Goal: Information Seeking & Learning: Learn about a topic

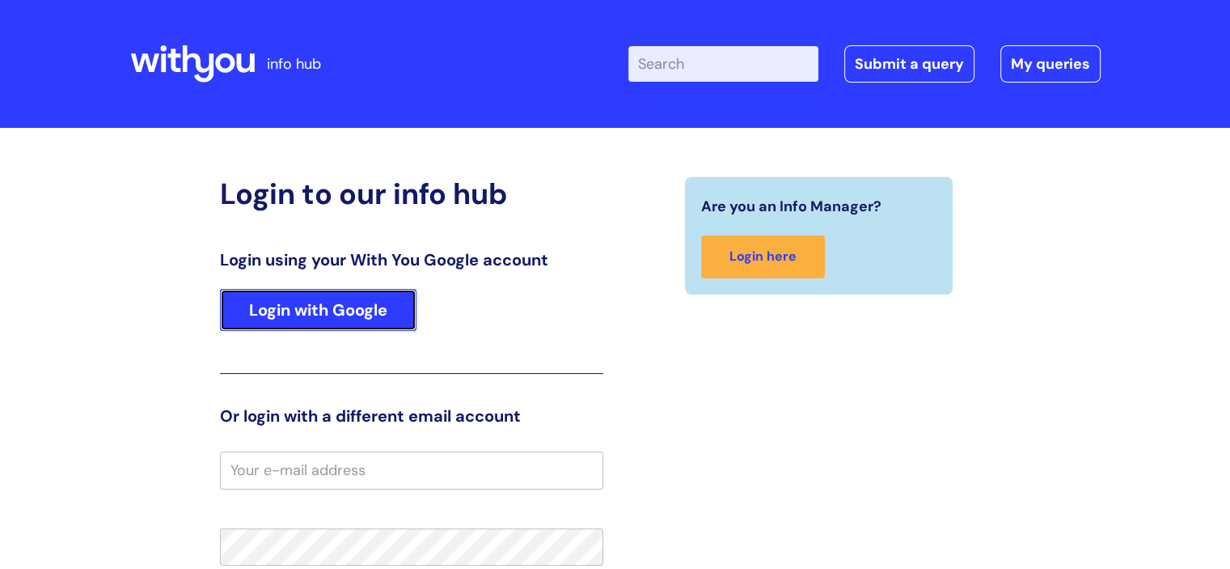
click at [346, 310] on link "Login with Google" at bounding box center [318, 310] width 197 height 42
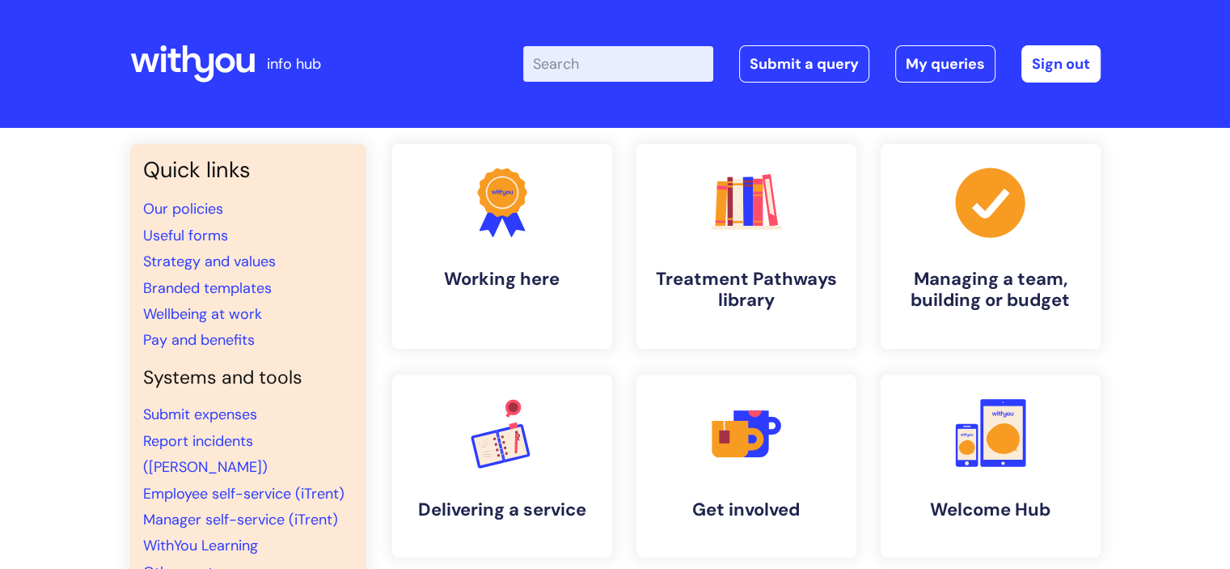
click at [615, 70] on input "Enter your search term here..." at bounding box center [618, 64] width 190 height 36
type input "occupational health"
click button "Search" at bounding box center [0, 0] width 0 height 0
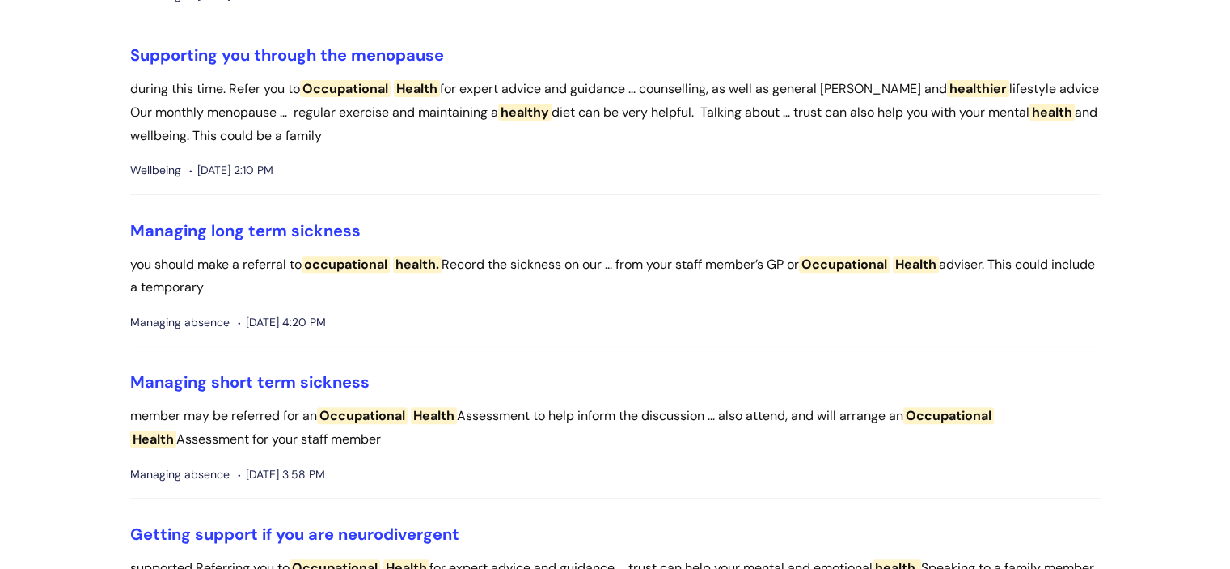
scroll to position [647, 0]
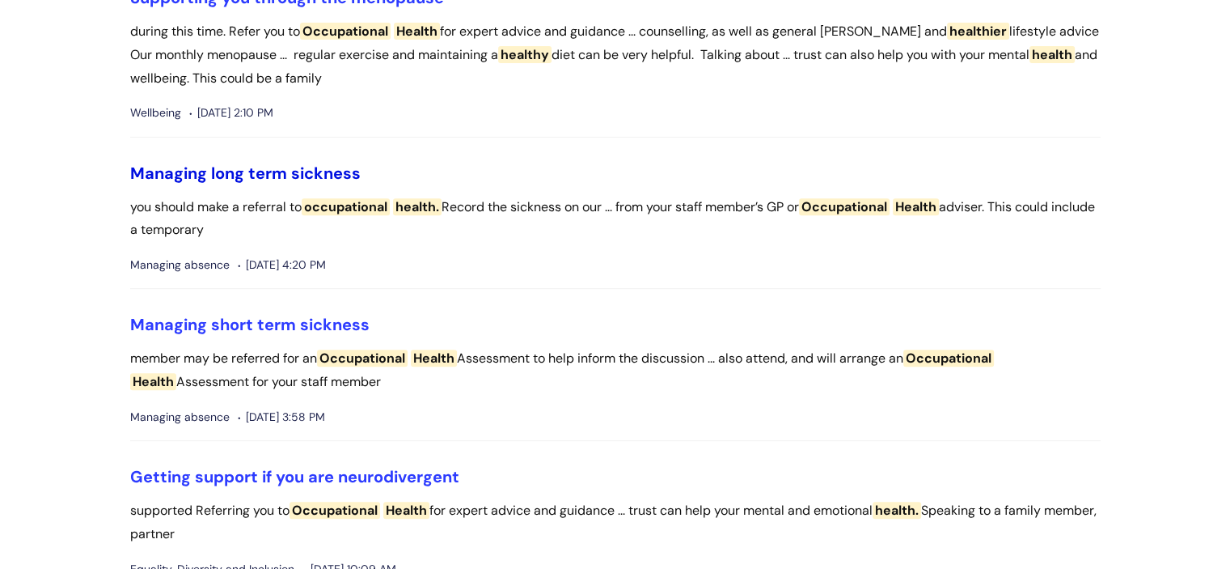
click at [269, 167] on link "Managing long term sickness" at bounding box center [245, 173] width 231 height 21
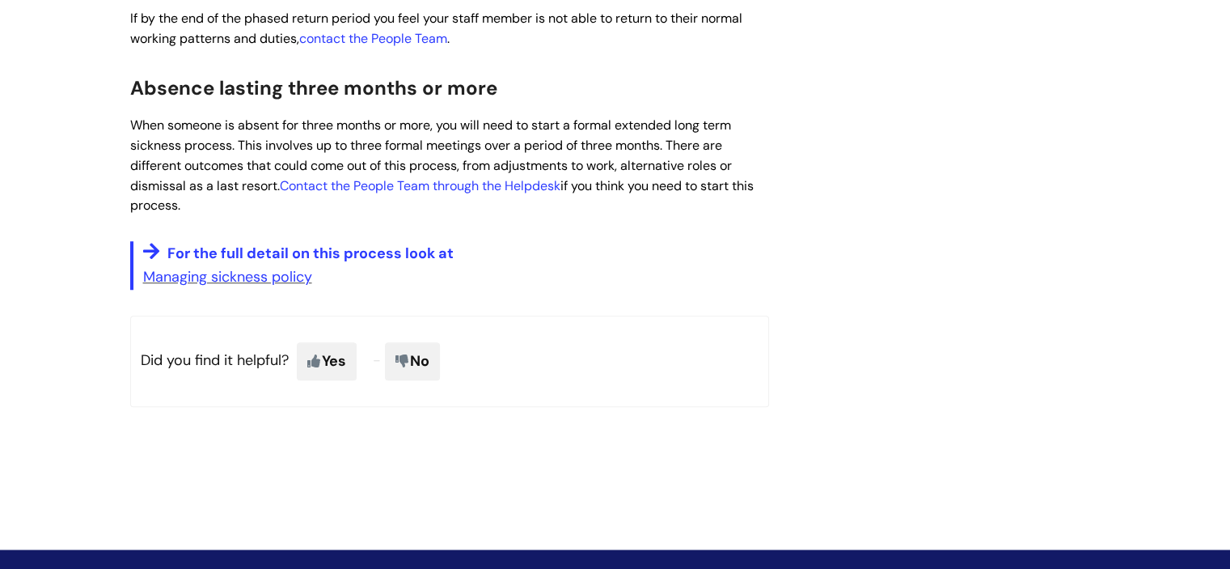
scroll to position [1375, 0]
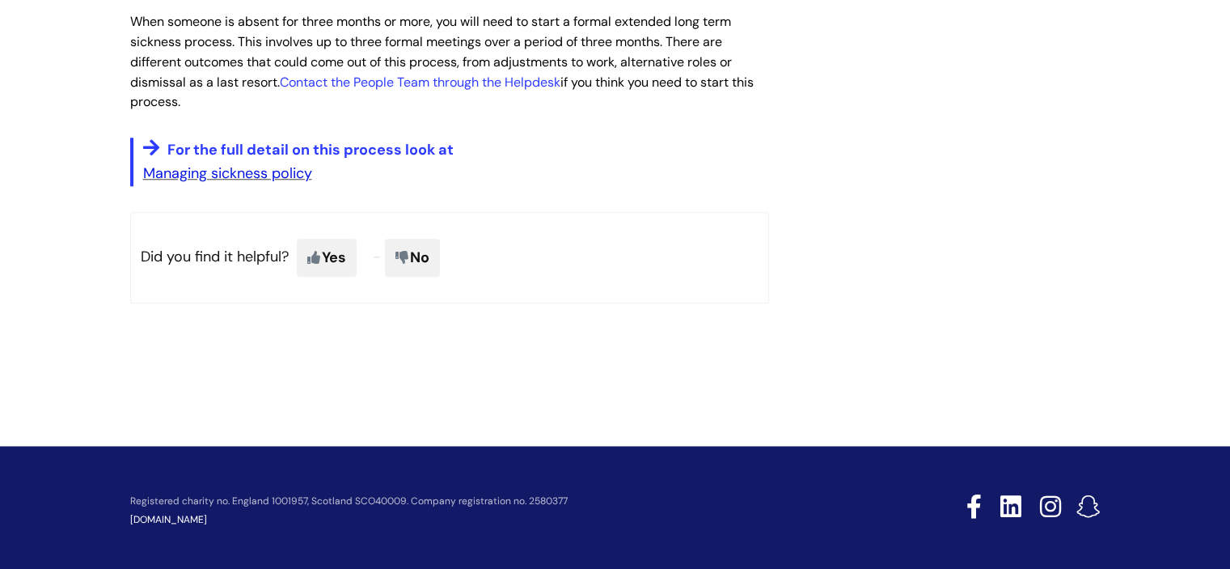
click at [209, 180] on link "Managing sickness policy" at bounding box center [227, 172] width 169 height 19
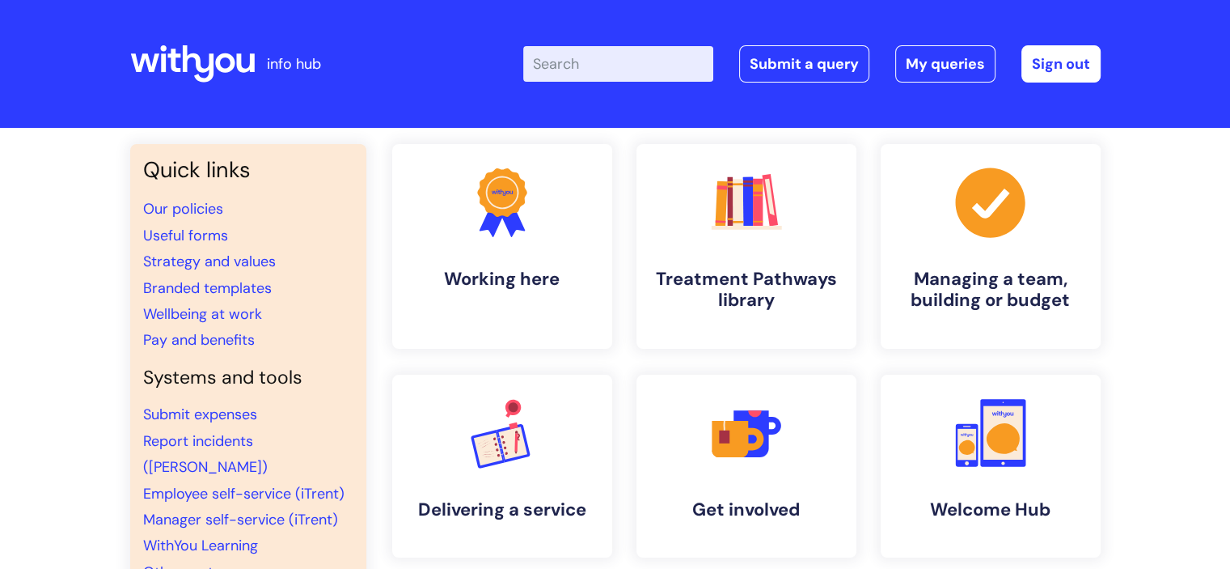
click at [575, 32] on div "Enter your search term here... Search Submit a query My queries Welcome Flo Coo…" at bounding box center [736, 63] width 730 height 95
click at [603, 82] on div "Enter your search term here... Search Submit a query My queries Welcome Flo Coo…" at bounding box center [812, 63] width 578 height 37
click at [608, 62] on input "Enter your search term here..." at bounding box center [618, 64] width 190 height 36
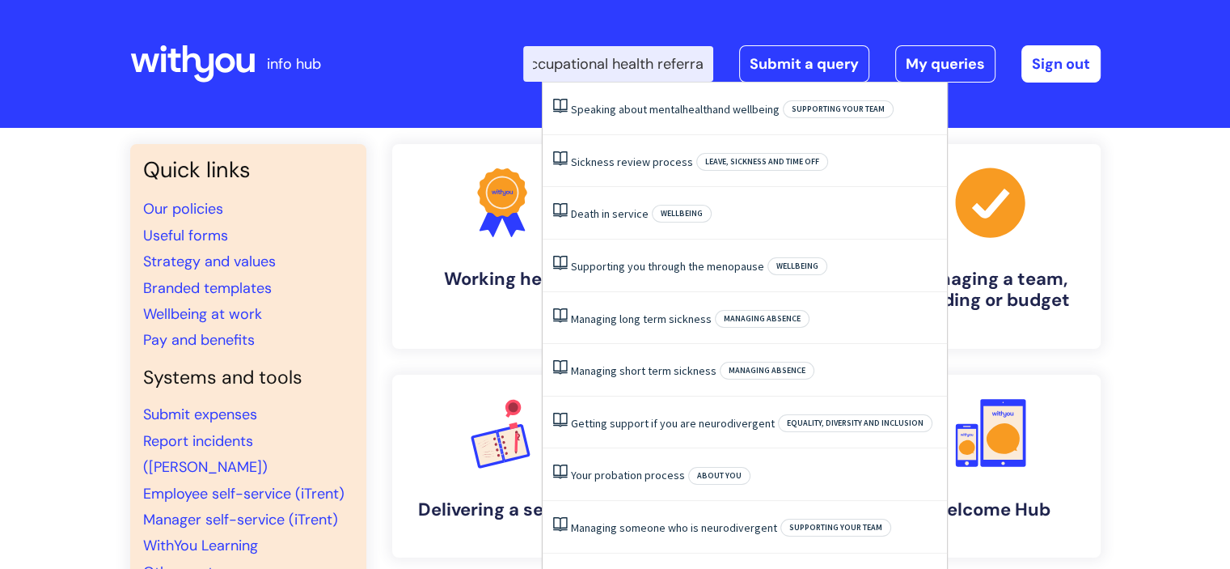
scroll to position [0, 29]
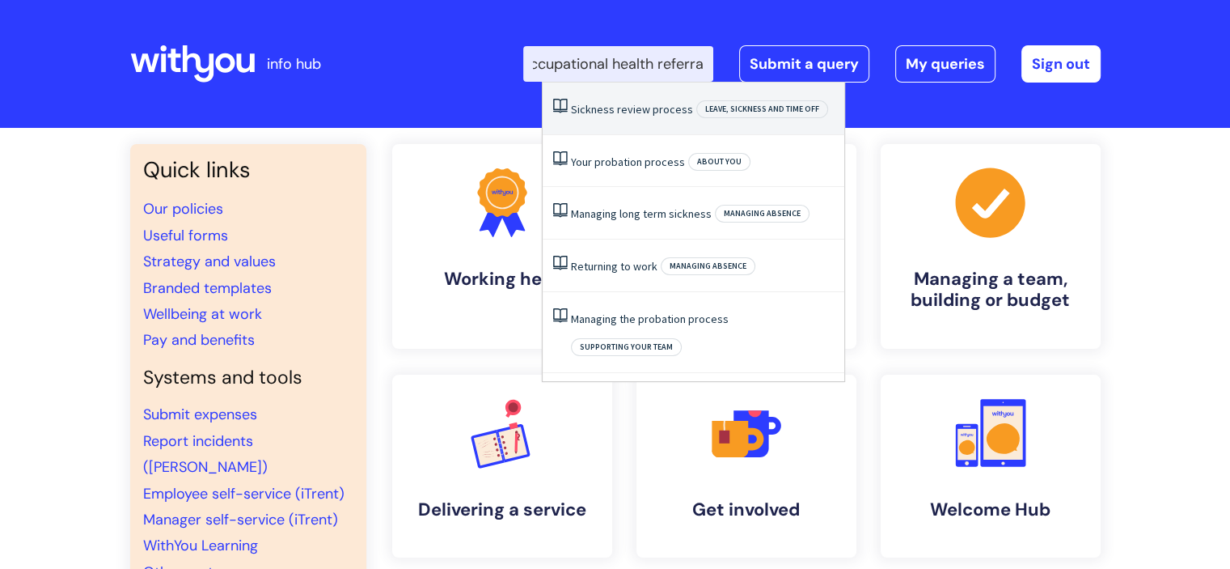
type input "occupational health referral"
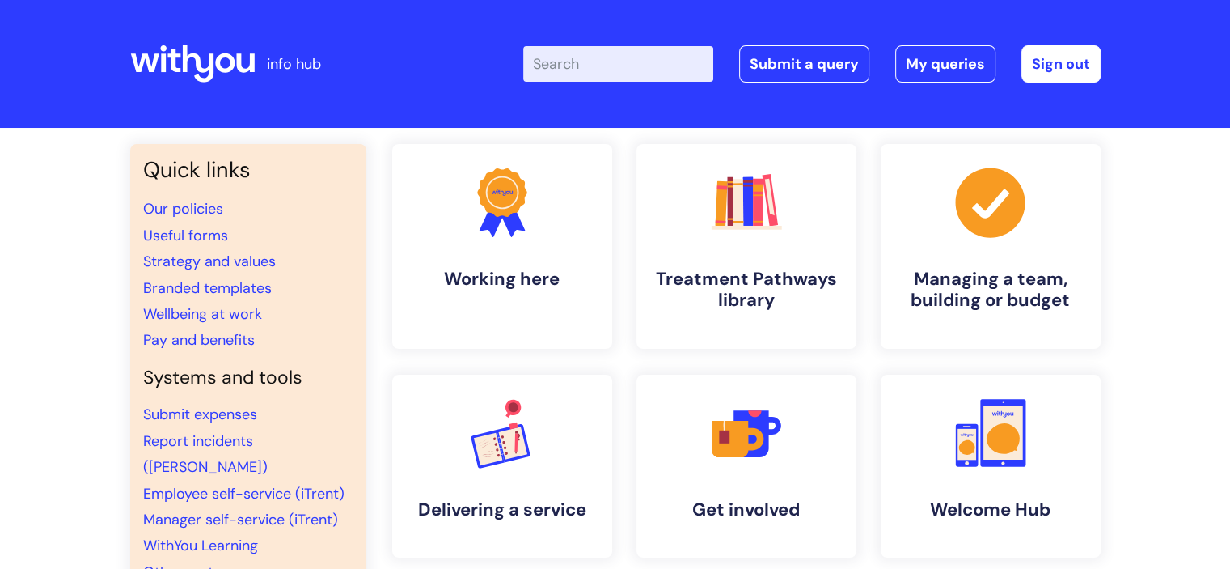
scroll to position [0, 0]
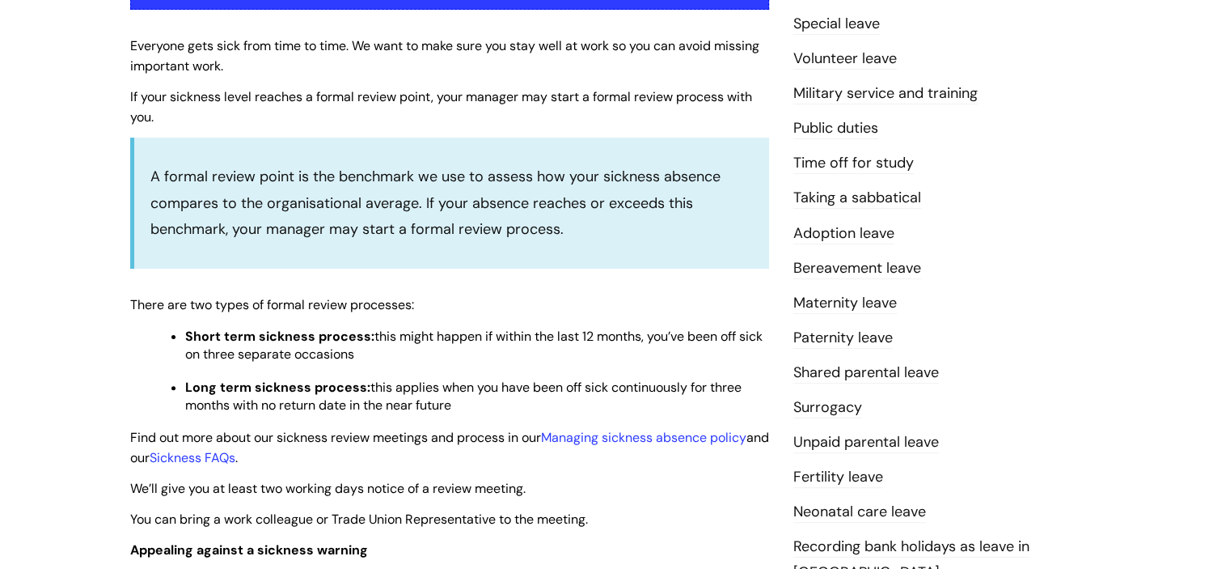
scroll to position [485, 0]
